Goal: Ask a question

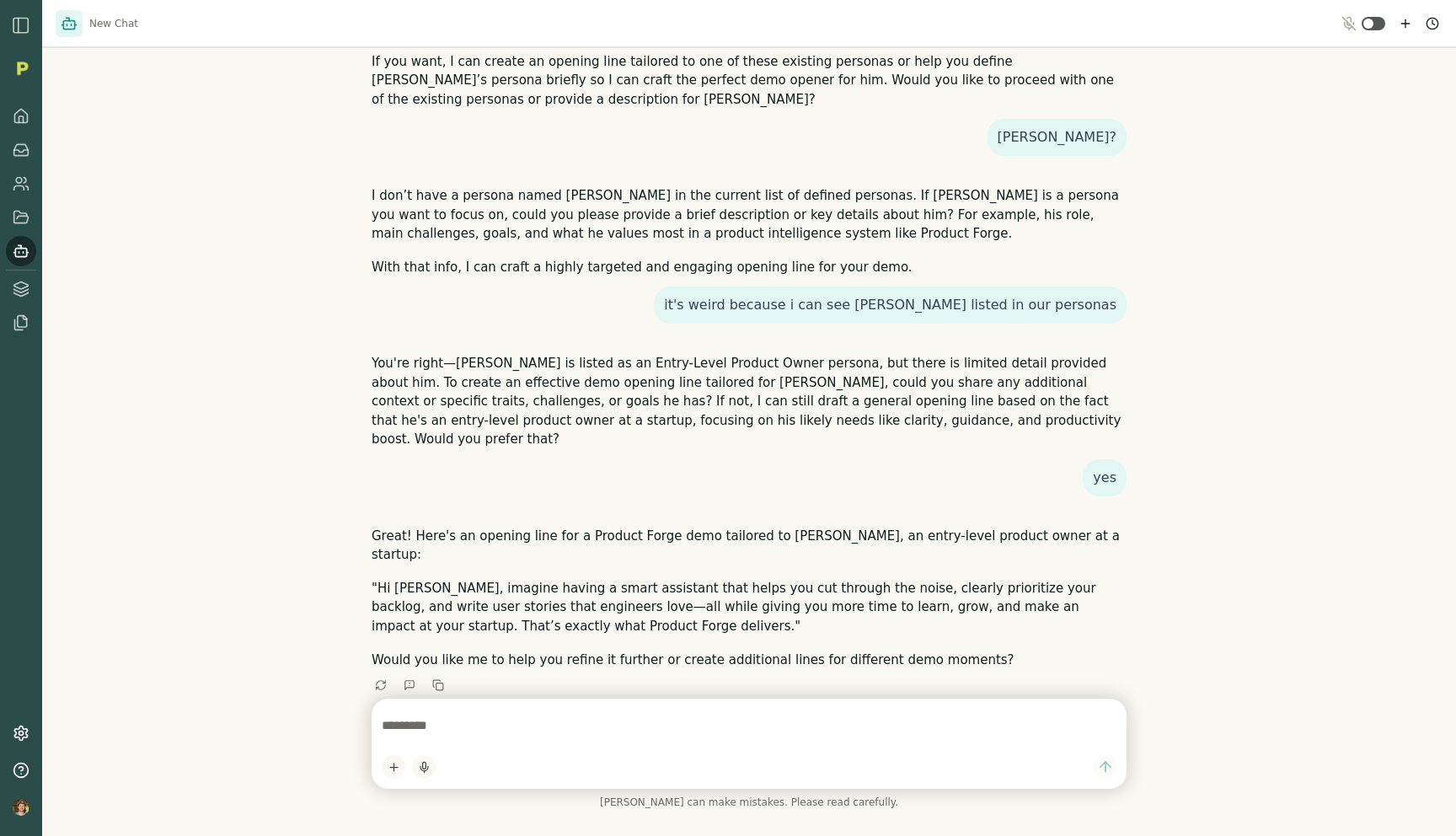
scroll to position [330, 0]
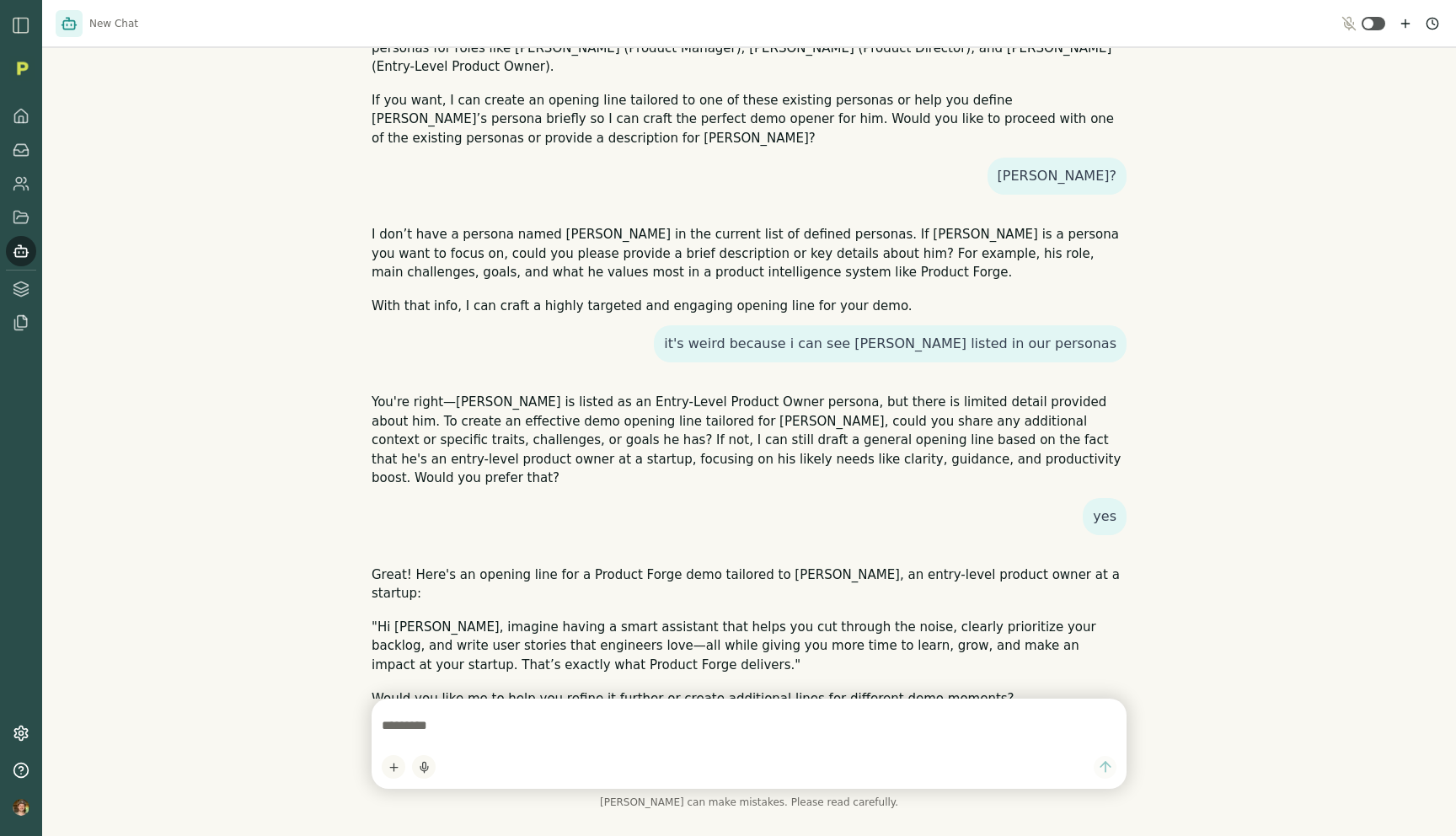
click at [509, 739] on textarea at bounding box center [749, 725] width 734 height 33
click at [516, 726] on textarea at bounding box center [749, 725] width 734 height 33
type textarea "**********"
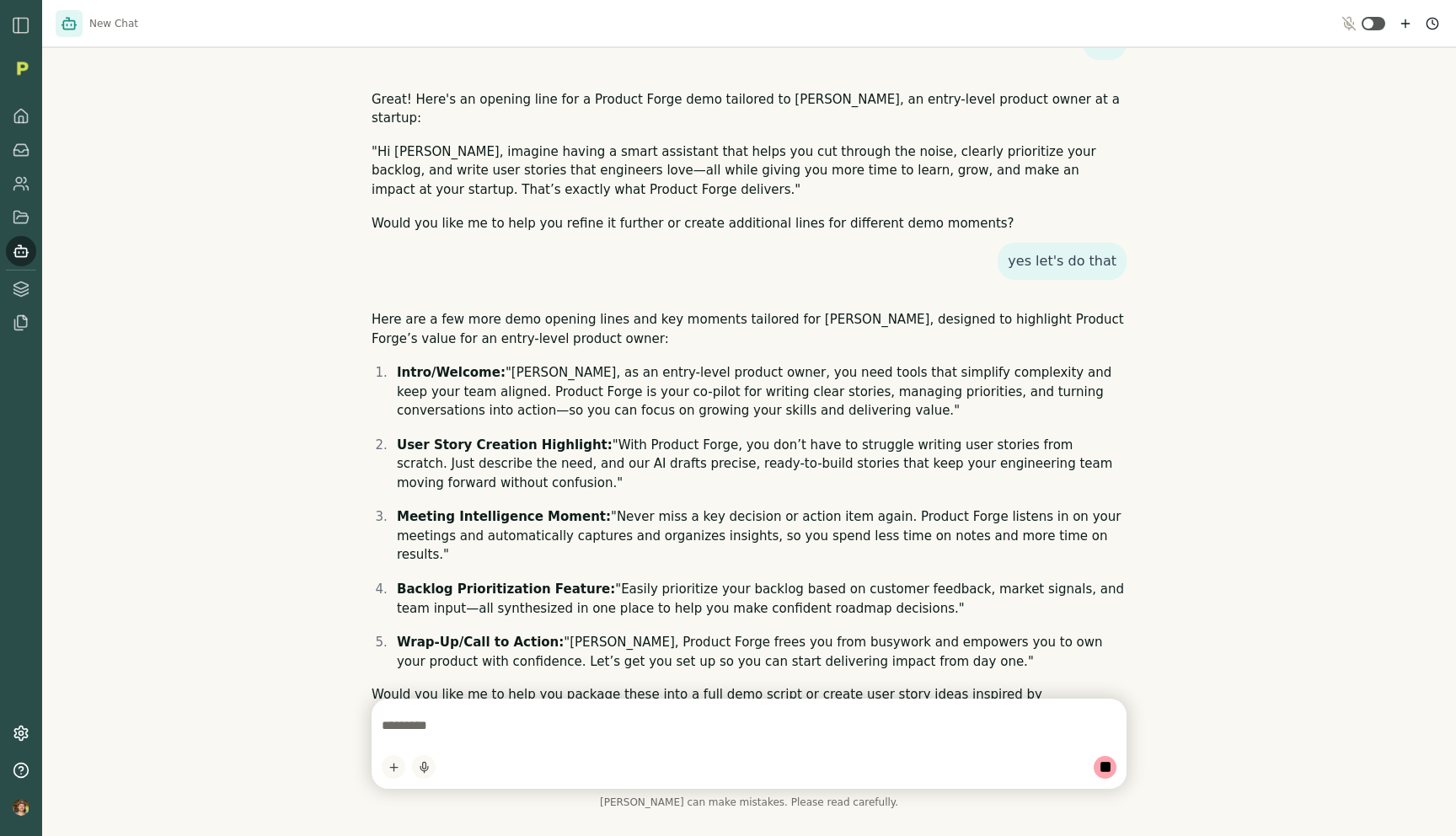
scroll to position [799, 0]
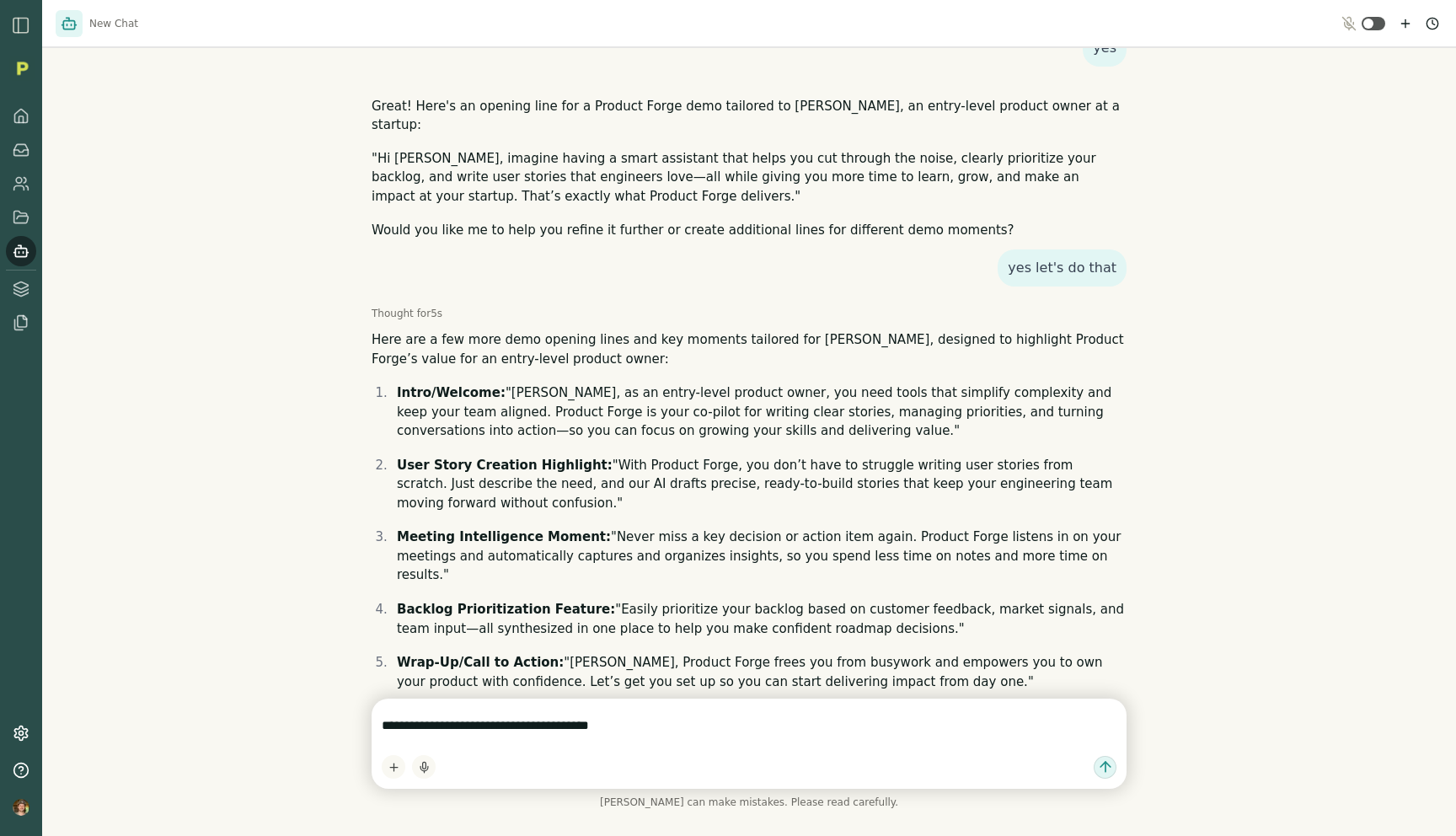
type textarea "**********"
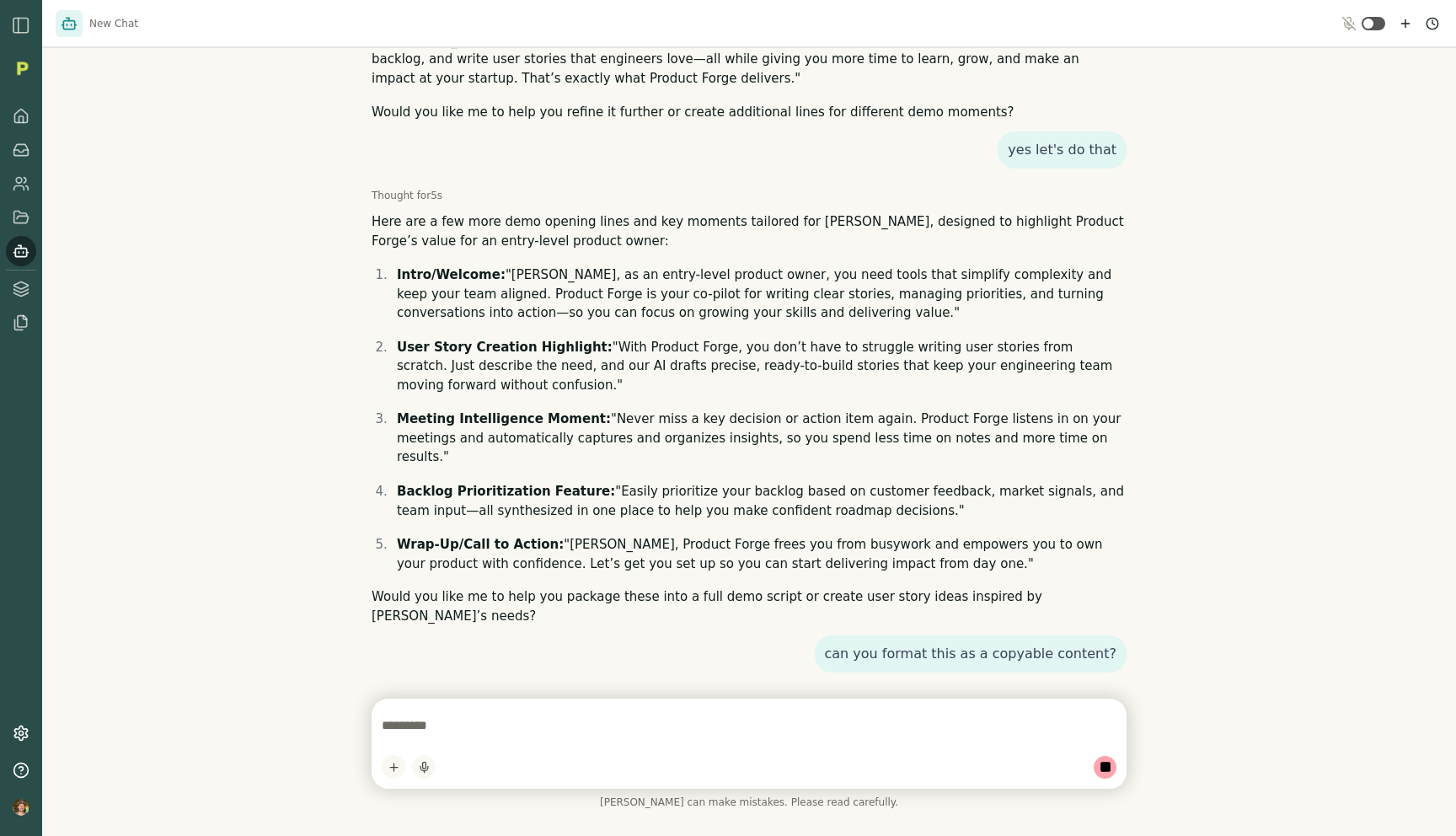
scroll to position [1272, 0]
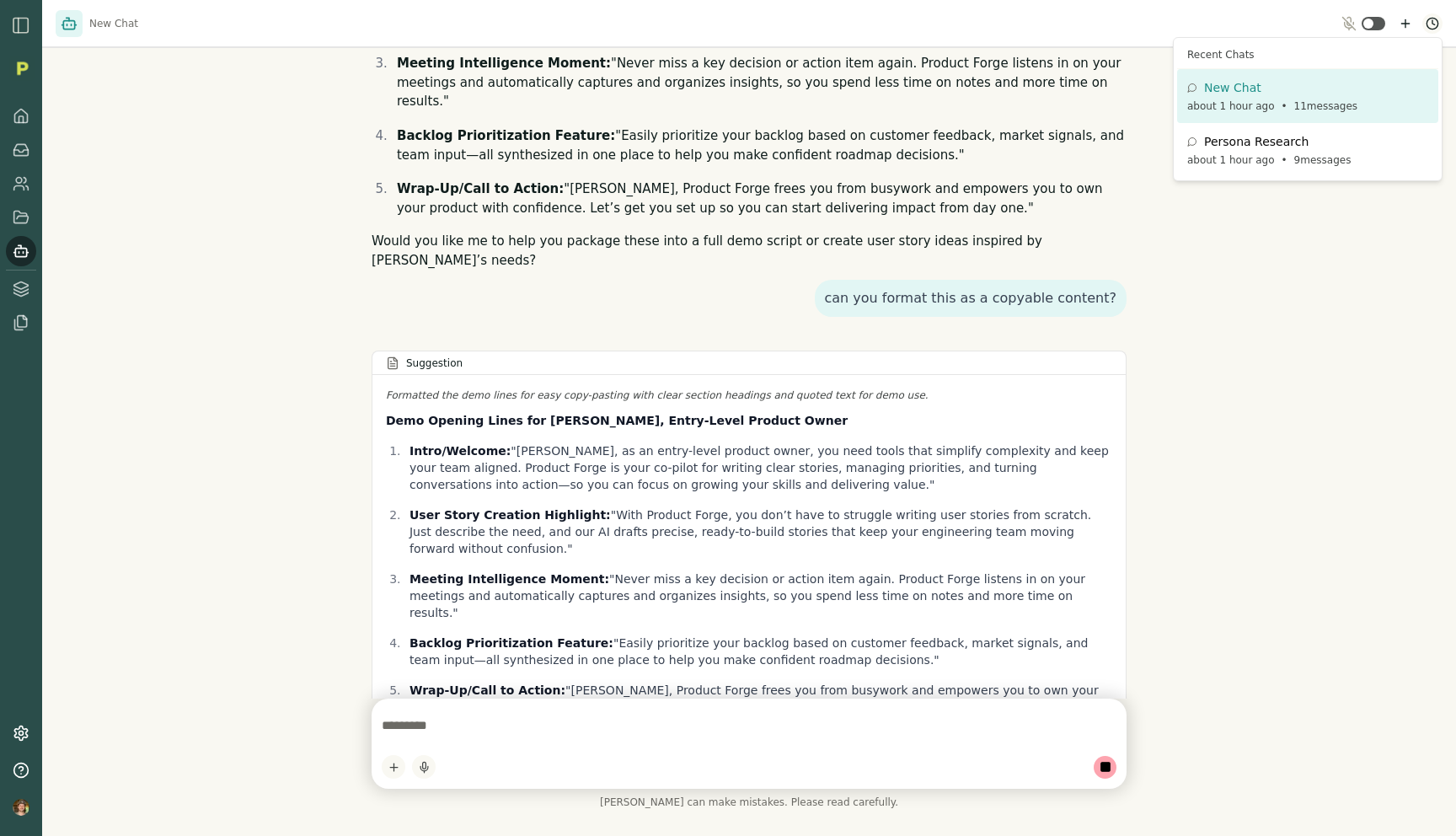
click at [1425, 22] on html "New Chat Hi I'm [PERSON_NAME], your product co-pilot! I can help write and revi…" at bounding box center [728, 418] width 1456 height 836
click at [1433, 24] on html "New Chat Hi I'm [PERSON_NAME], your product co-pilot! I can help write and revi…" at bounding box center [728, 418] width 1456 height 836
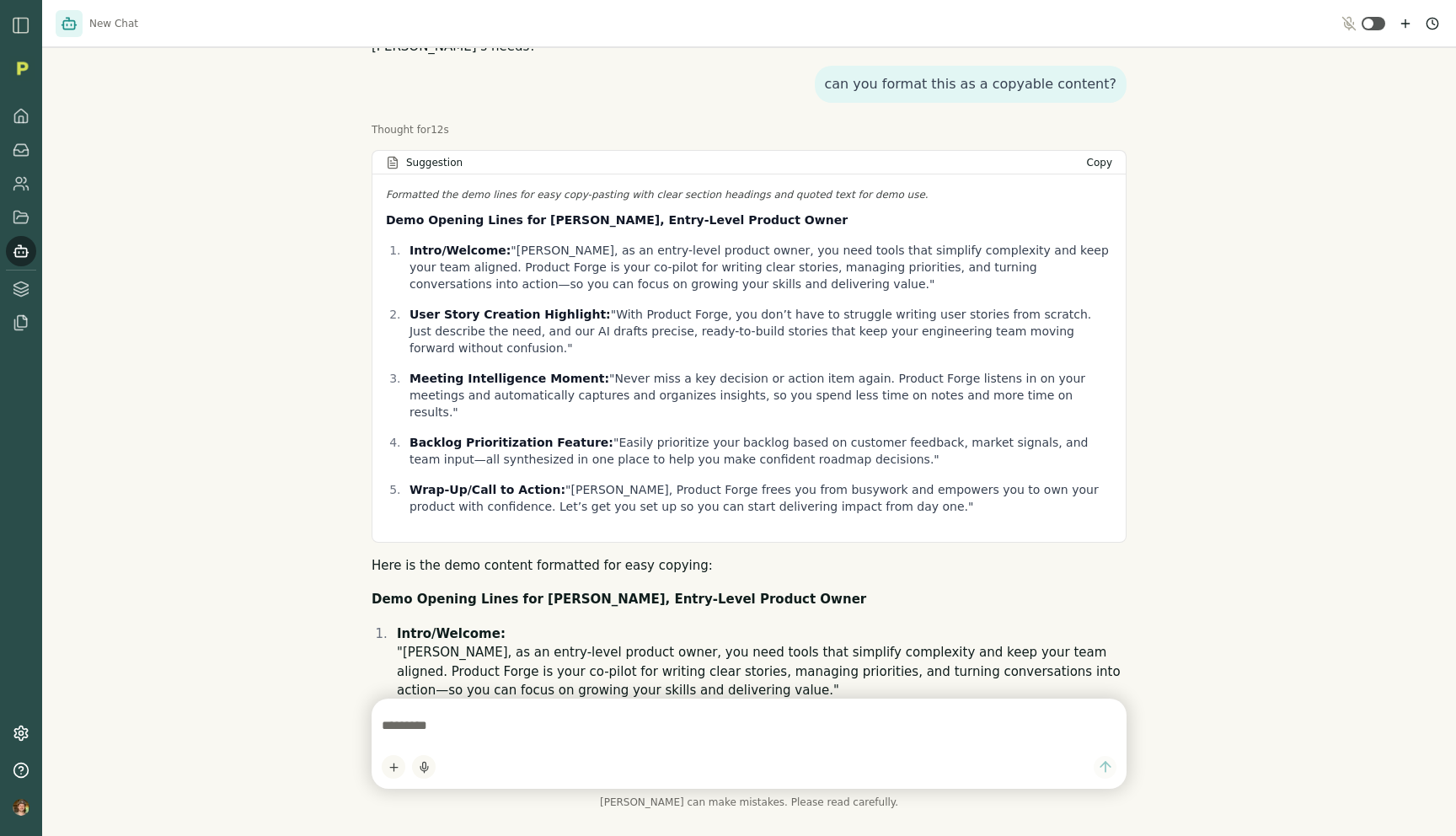
scroll to position [1349, 0]
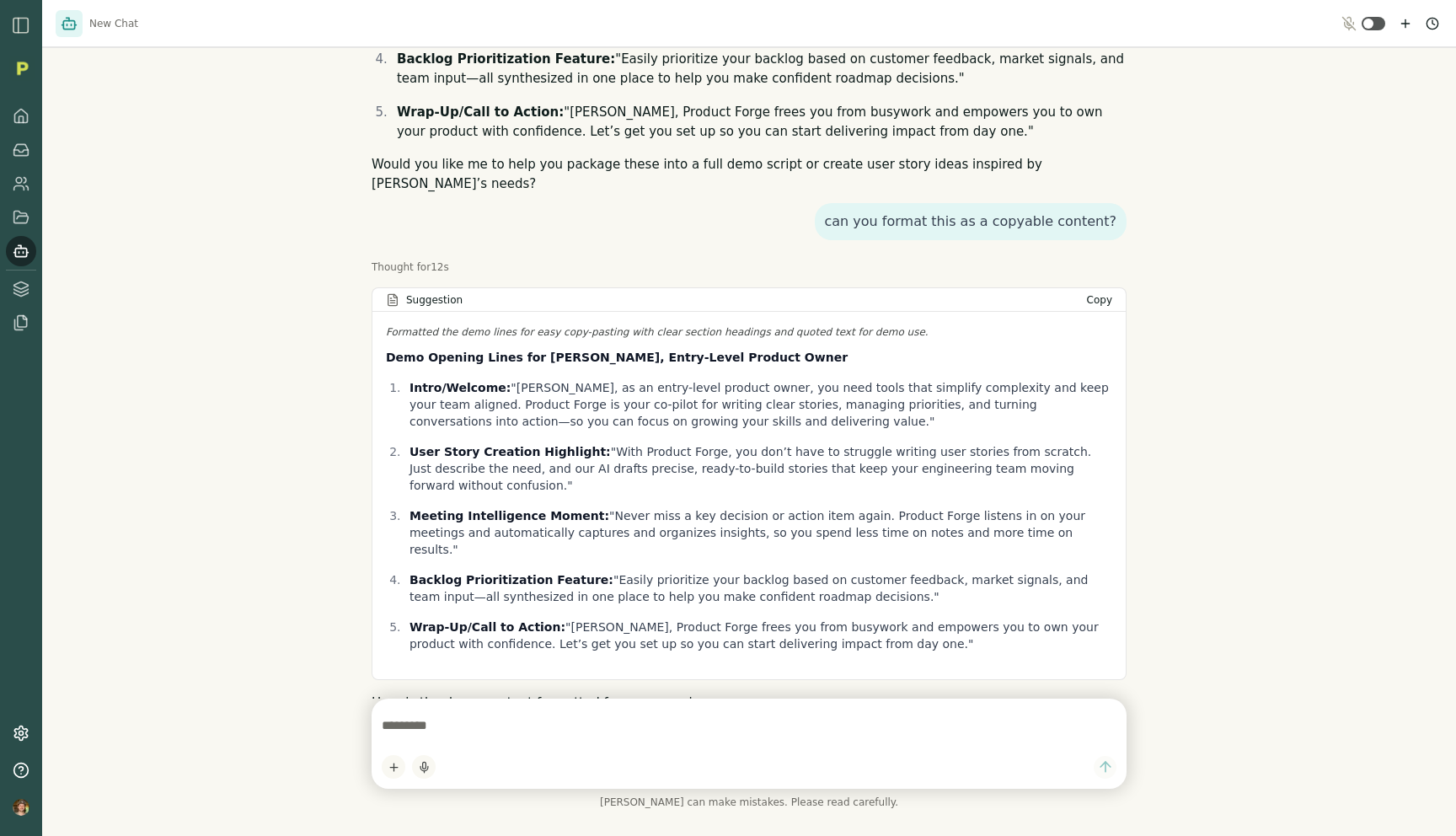
click at [1099, 294] on span "Copy" at bounding box center [1100, 300] width 25 height 12
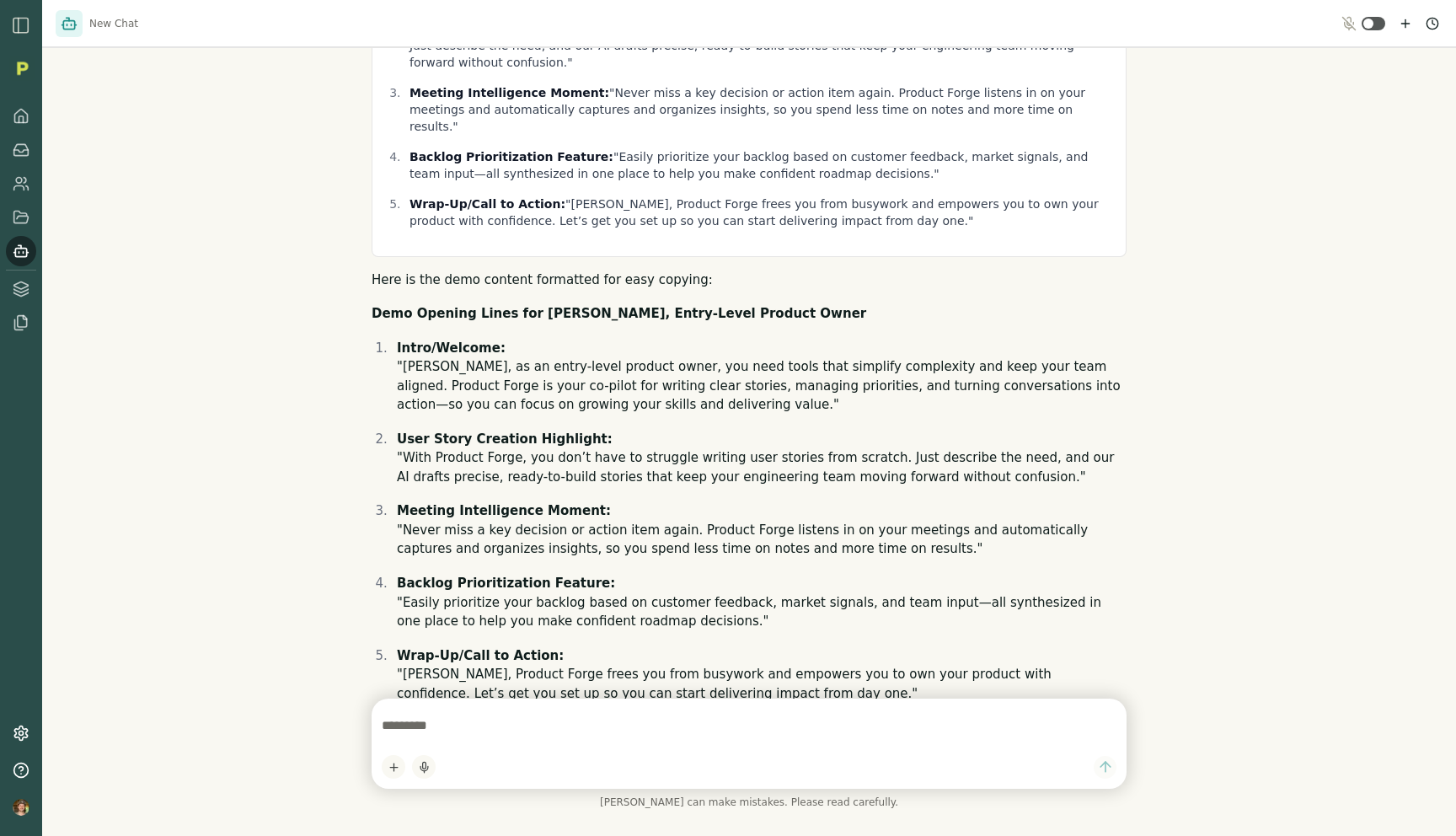
scroll to position [1733, 0]
